Goal: Complete application form: Complete application form

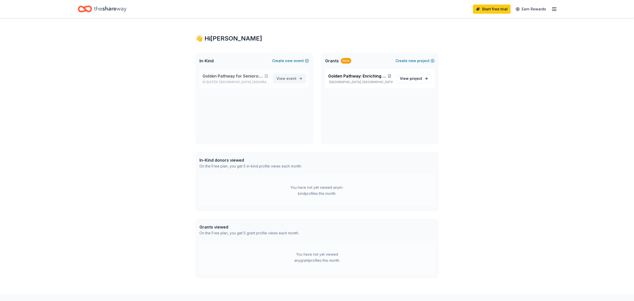
click at [283, 78] on span "View event" at bounding box center [286, 79] width 20 height 6
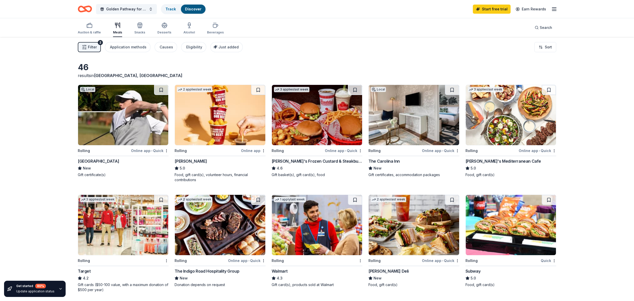
click at [241, 115] on img at bounding box center [220, 115] width 90 height 60
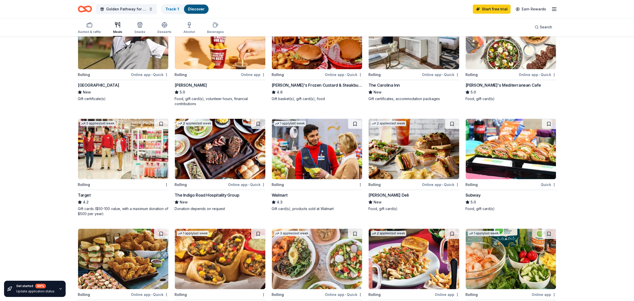
scroll to position [113, 0]
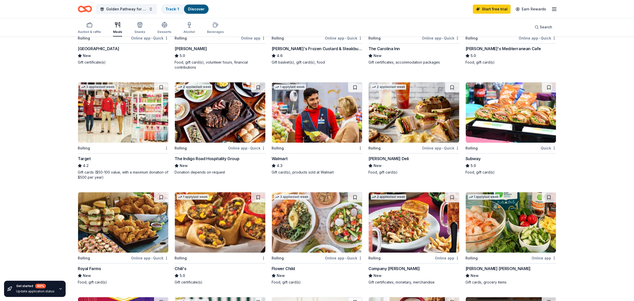
click at [300, 101] on img at bounding box center [317, 112] width 90 height 60
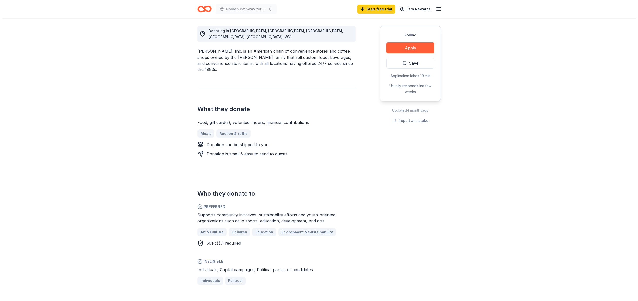
scroll to position [141, 0]
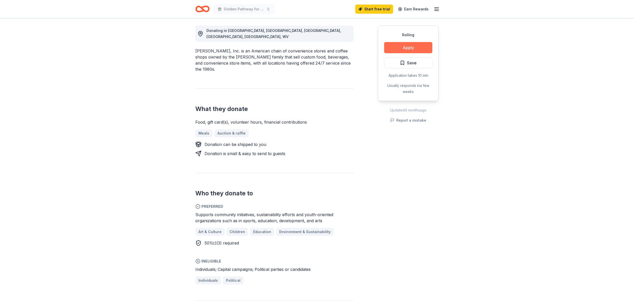
click at [394, 50] on button "Apply" at bounding box center [408, 47] width 48 height 11
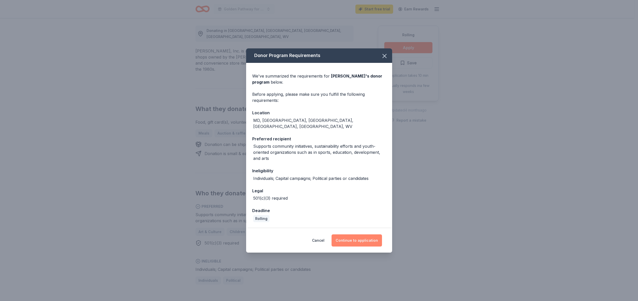
click at [349, 235] on button "Continue to application" at bounding box center [356, 240] width 50 height 12
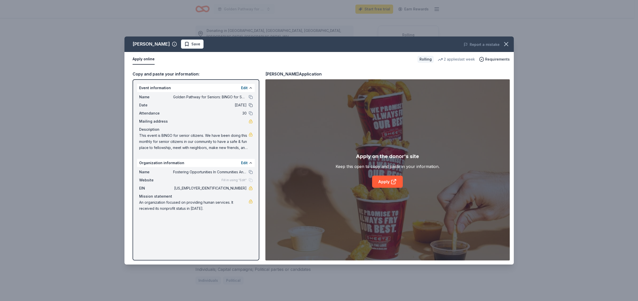
click at [251, 106] on button at bounding box center [251, 105] width 4 height 4
click at [243, 88] on button "Edit" at bounding box center [244, 88] width 7 height 6
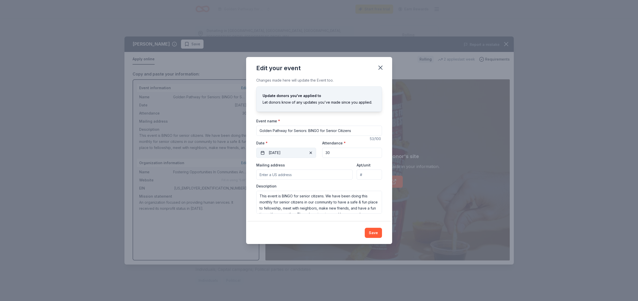
click at [262, 155] on button "[DATE]" at bounding box center [286, 153] width 60 height 10
click at [294, 229] on button "30" at bounding box center [295, 229] width 9 height 9
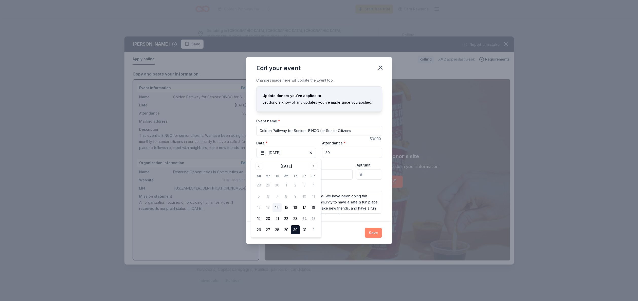
click at [369, 232] on button "Save" at bounding box center [373, 233] width 17 height 10
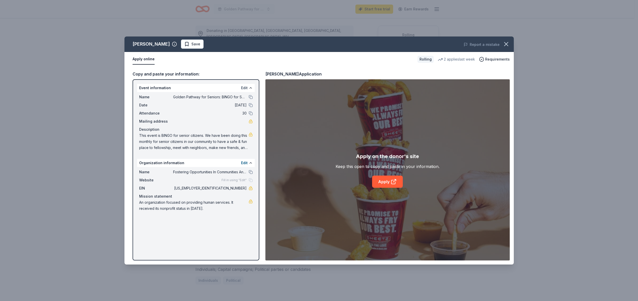
click at [244, 89] on button "Edit" at bounding box center [244, 88] width 7 height 6
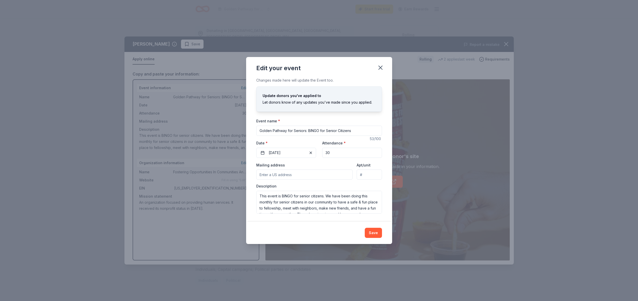
click at [288, 175] on input "Mailing address" at bounding box center [304, 175] width 97 height 10
type input "[STREET_ADDRESS]"
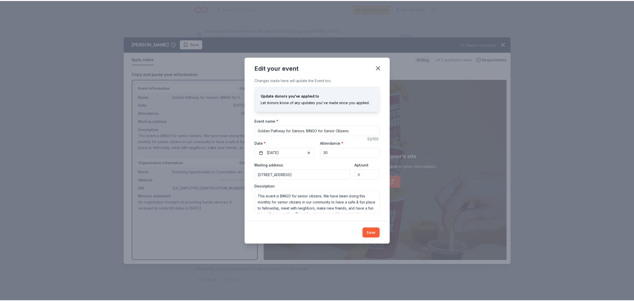
scroll to position [12, 0]
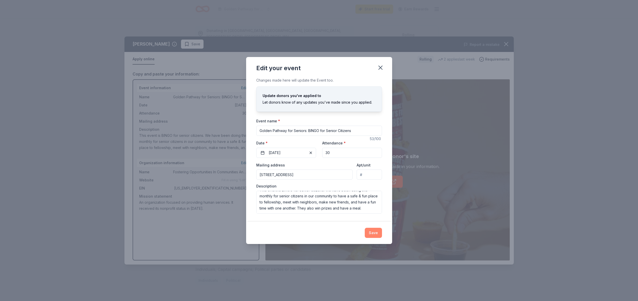
click at [369, 232] on button "Save" at bounding box center [373, 233] width 17 height 10
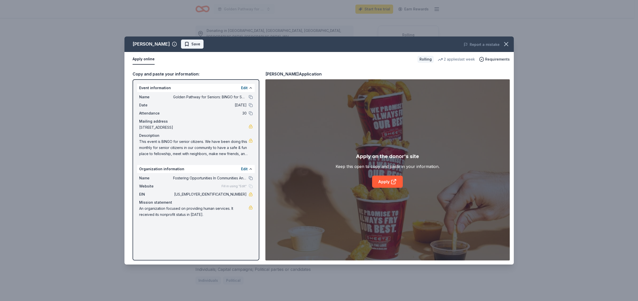
click at [184, 45] on span "Save" at bounding box center [192, 44] width 16 height 6
click at [148, 60] on button "Apply online" at bounding box center [144, 59] width 22 height 11
click at [504, 46] on icon "button" at bounding box center [506, 44] width 4 height 4
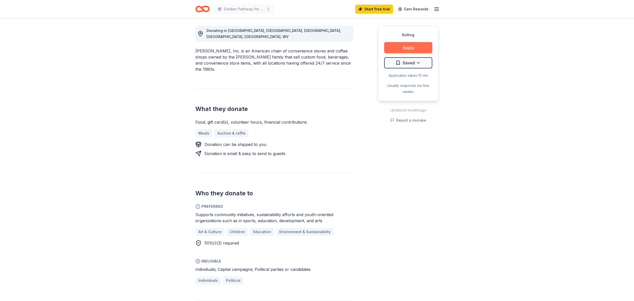
click at [398, 50] on button "Apply" at bounding box center [408, 47] width 48 height 11
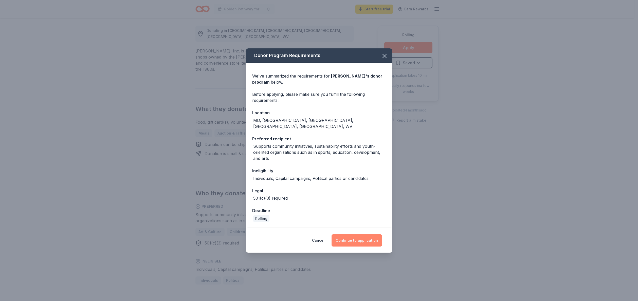
click at [369, 238] on button "Continue to application" at bounding box center [356, 240] width 50 height 12
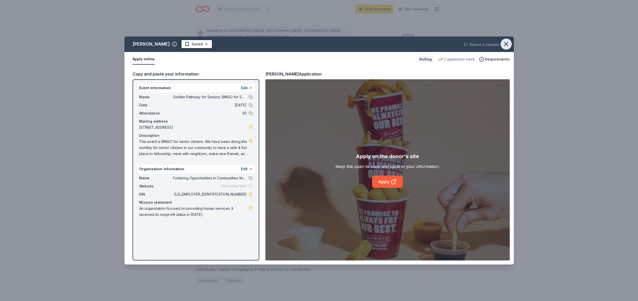
click at [508, 43] on icon "button" at bounding box center [505, 44] width 7 height 7
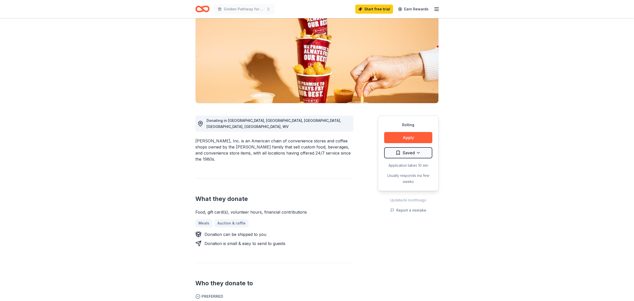
scroll to position [0, 0]
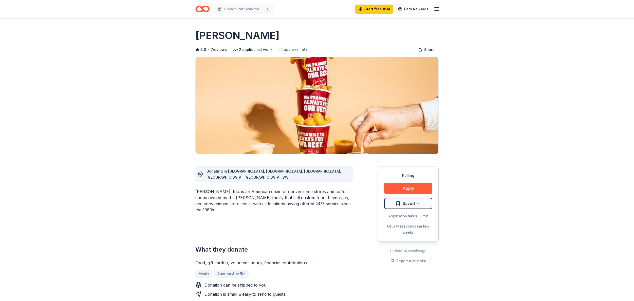
click at [277, 30] on div "[PERSON_NAME]" at bounding box center [316, 35] width 243 height 14
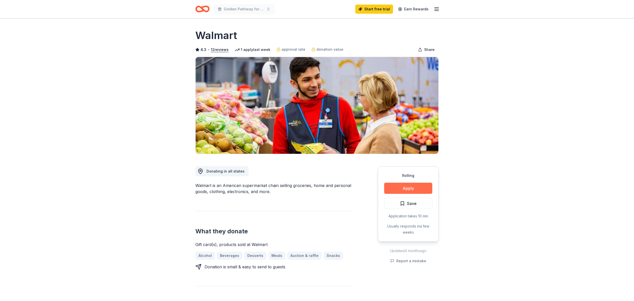
click at [388, 191] on button "Apply" at bounding box center [408, 188] width 48 height 11
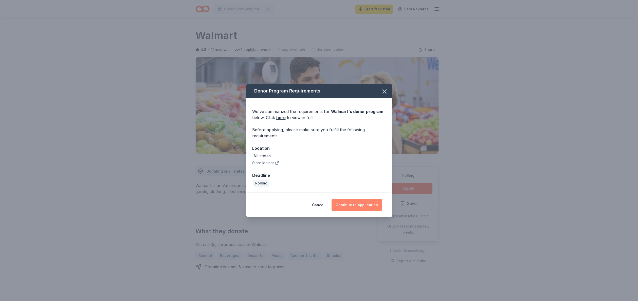
click at [356, 201] on button "Continue to application" at bounding box center [356, 205] width 50 height 12
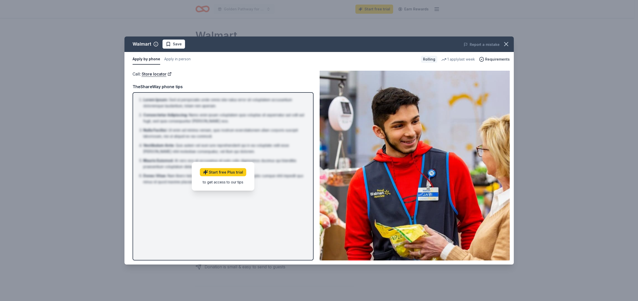
click at [283, 190] on div "Lorem Ipsum : Sed ut perspiciatis unde omnis iste natus error sit voluptatem ac…" at bounding box center [223, 176] width 181 height 168
click at [505, 46] on icon "button" at bounding box center [505, 44] width 7 height 7
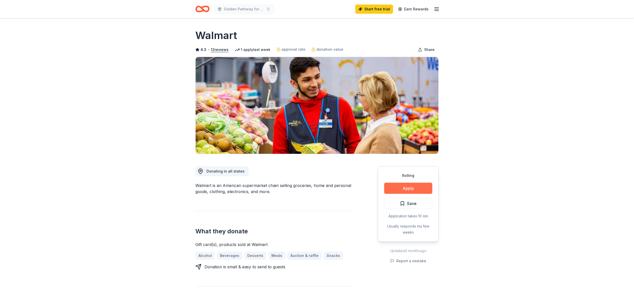
click at [418, 186] on button "Apply" at bounding box center [408, 188] width 48 height 11
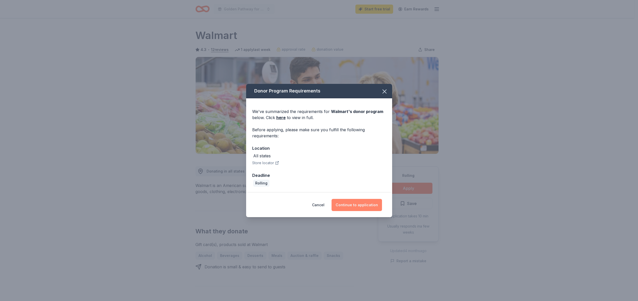
click at [363, 204] on button "Continue to application" at bounding box center [356, 205] width 50 height 12
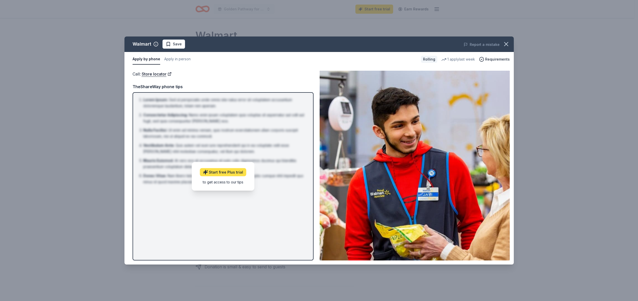
click at [229, 174] on link "Start free Plus trial" at bounding box center [223, 172] width 46 height 8
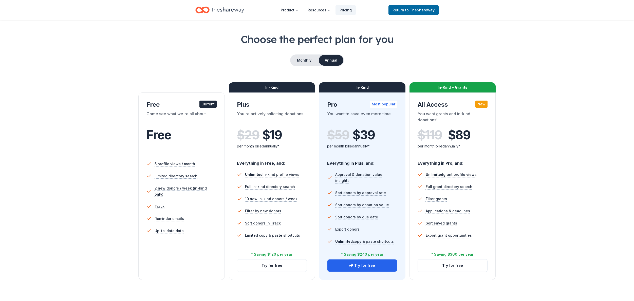
scroll to position [16, 0]
